Goal: Use online tool/utility: Use online tool/utility

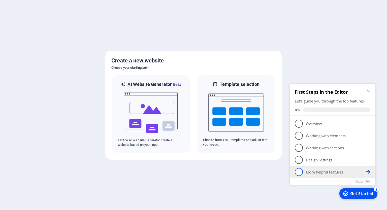
click at [299, 172] on span "5" at bounding box center [299, 172] width 8 height 8
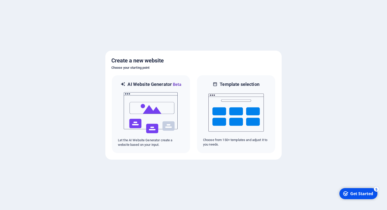
click at [361, 193] on div "Get Started" at bounding box center [361, 194] width 23 height 6
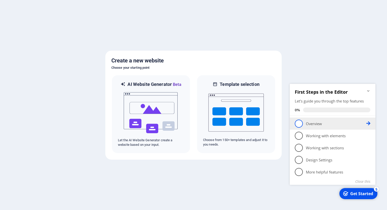
click at [297, 124] on span "1" at bounding box center [299, 124] width 8 height 8
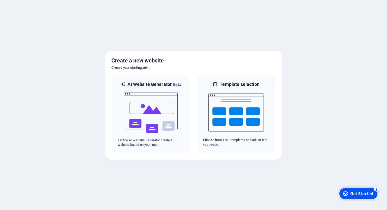
click at [356, 192] on div "Get Started" at bounding box center [361, 194] width 23 height 6
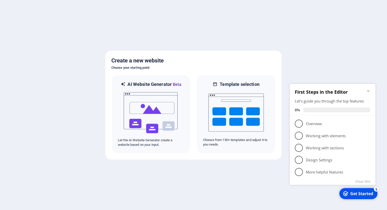
click at [369, 91] on icon "Minimize checklist" at bounding box center [368, 91] width 2 height 2
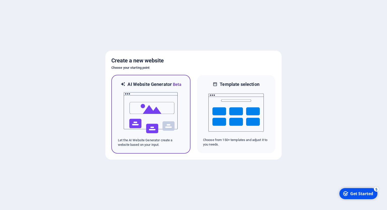
click at [147, 86] on h6 "AI Website Generator Beta" at bounding box center [154, 84] width 54 height 6
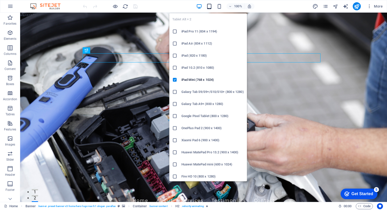
click at [210, 6] on icon "button" at bounding box center [209, 7] width 6 height 6
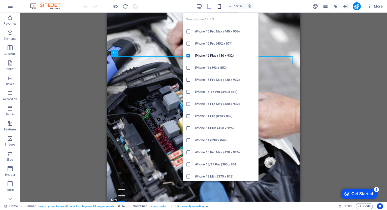
click at [219, 6] on icon "button" at bounding box center [219, 7] width 6 height 6
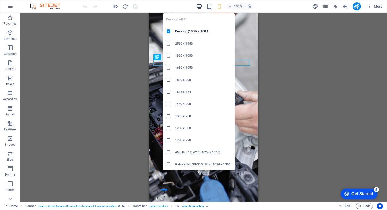
click at [198, 6] on icon "button" at bounding box center [199, 7] width 6 height 6
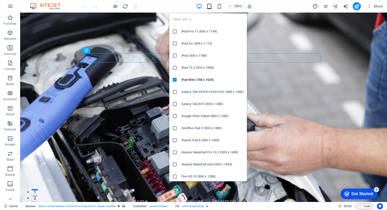
click at [209, 6] on icon "button" at bounding box center [209, 7] width 6 height 6
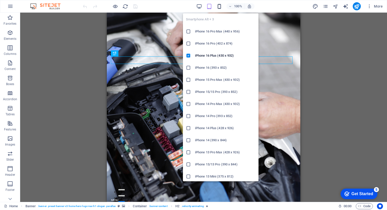
click at [218, 6] on icon "button" at bounding box center [219, 7] width 6 height 6
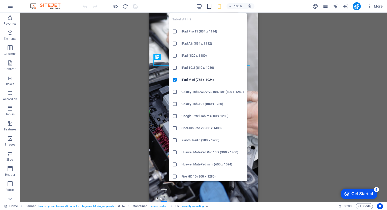
click at [210, 5] on icon "button" at bounding box center [209, 7] width 6 height 6
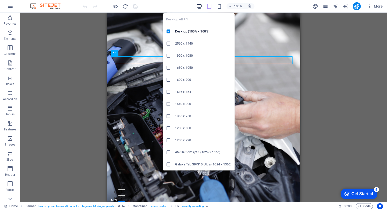
click at [200, 6] on icon "button" at bounding box center [199, 7] width 6 height 6
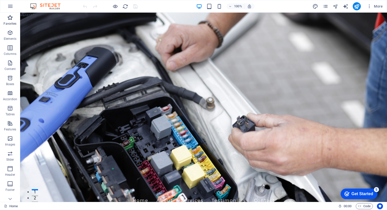
click at [13, 23] on p "Favorites" at bounding box center [10, 24] width 13 height 4
click at [11, 7] on icon "button" at bounding box center [10, 6] width 6 height 6
